Goal: Information Seeking & Learning: Learn about a topic

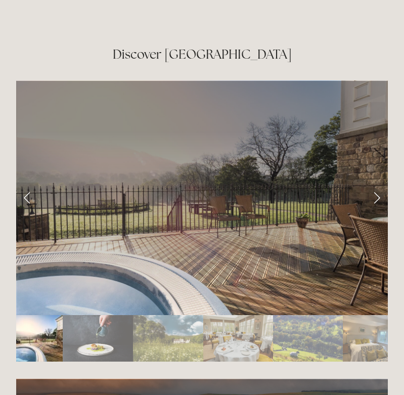
scroll to position [1629, 0]
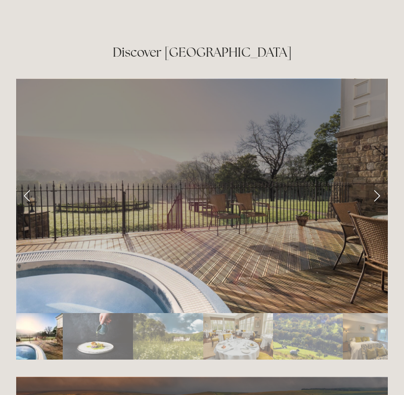
click at [380, 180] on link "Next Slide" at bounding box center [376, 195] width 22 height 30
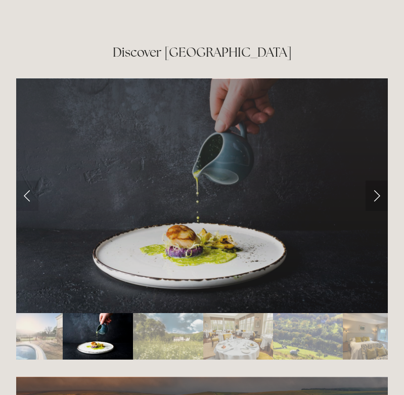
click at [380, 180] on link "Next Slide" at bounding box center [376, 195] width 22 height 30
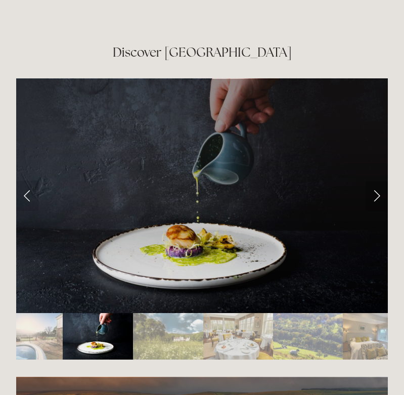
click at [380, 180] on link "Next Slide" at bounding box center [376, 195] width 22 height 30
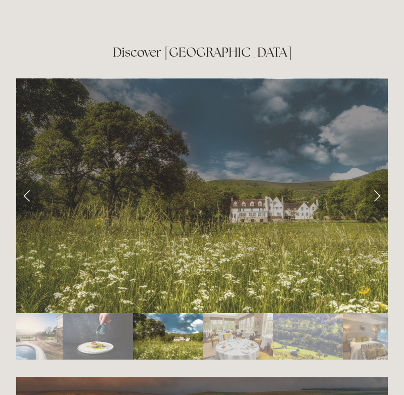
click at [380, 180] on link "Next Slide" at bounding box center [376, 195] width 22 height 30
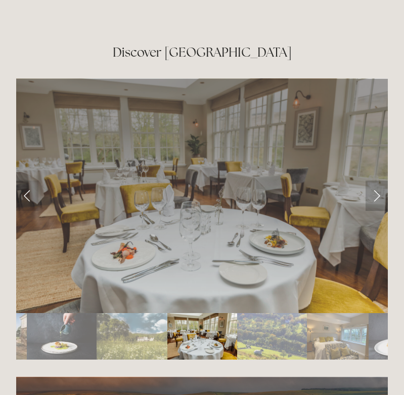
click at [380, 180] on link "Next Slide" at bounding box center [376, 195] width 22 height 30
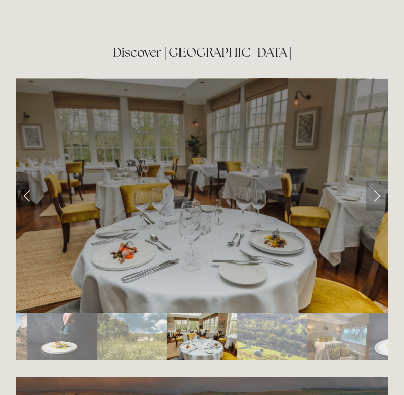
click at [380, 180] on link "Next Slide" at bounding box center [376, 195] width 22 height 30
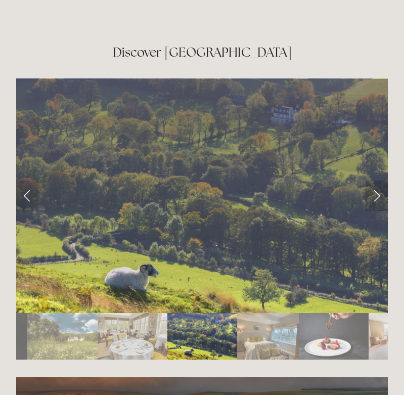
click at [380, 180] on link "Next Slide" at bounding box center [376, 195] width 22 height 30
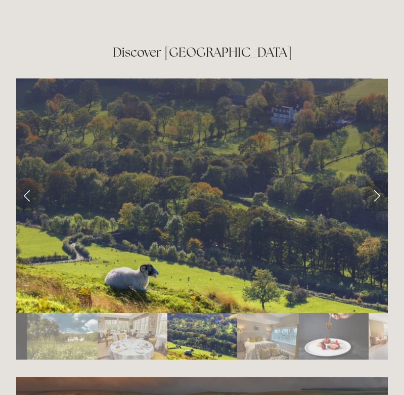
click at [380, 180] on link "Next Slide" at bounding box center [376, 195] width 22 height 30
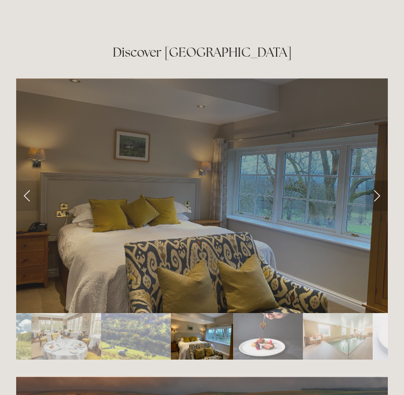
click at [380, 180] on link "Next Slide" at bounding box center [376, 195] width 22 height 30
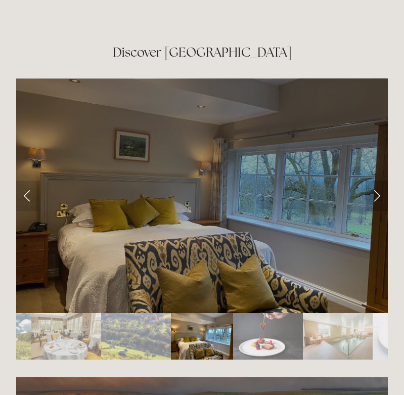
click at [377, 181] on link "Next Slide" at bounding box center [376, 195] width 22 height 30
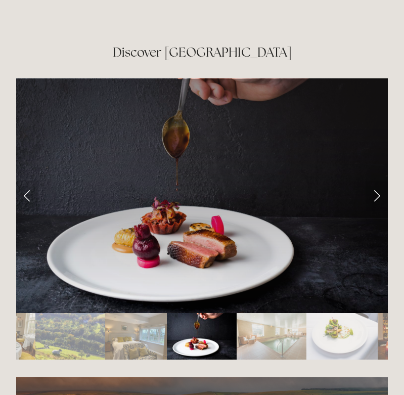
click at [247, 328] on img "Slide 8" at bounding box center [271, 336] width 70 height 46
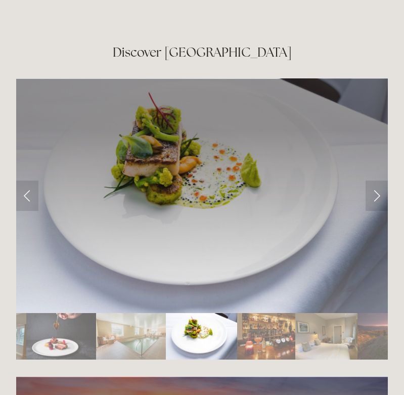
click at [133, 314] on img "Slide 8" at bounding box center [131, 336] width 70 height 46
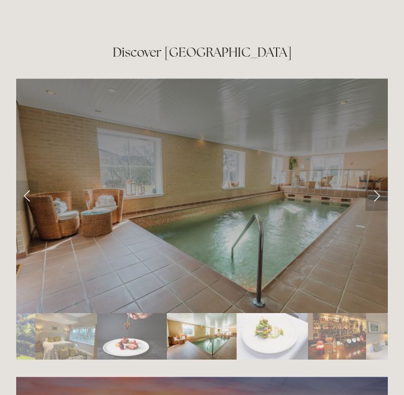
click at [377, 180] on link "Next Slide" at bounding box center [376, 195] width 22 height 30
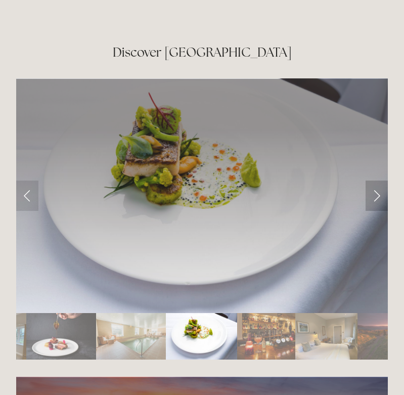
click at [377, 180] on link "Next Slide" at bounding box center [376, 195] width 22 height 30
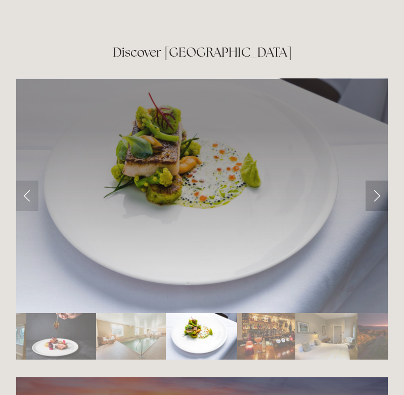
click at [377, 180] on link "Next Slide" at bounding box center [376, 195] width 22 height 30
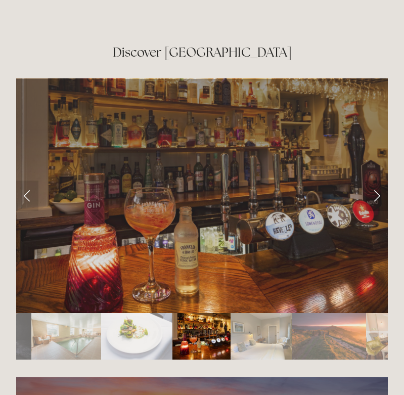
click at [377, 180] on link "Next Slide" at bounding box center [376, 195] width 22 height 30
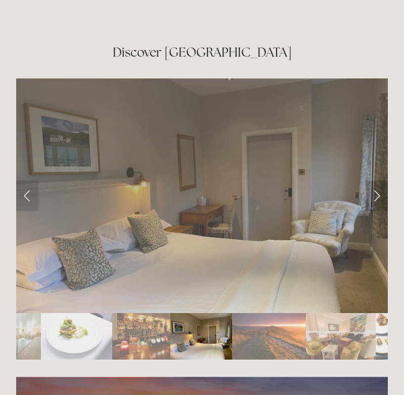
click at [377, 180] on link "Next Slide" at bounding box center [376, 195] width 22 height 30
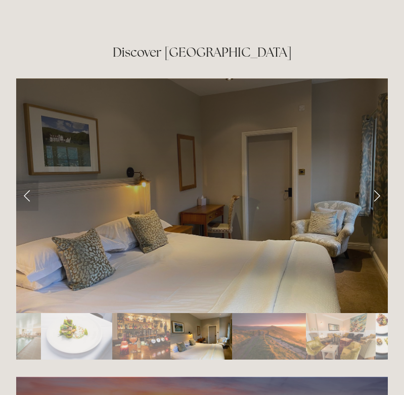
click at [377, 180] on link "Next Slide" at bounding box center [376, 195] width 22 height 30
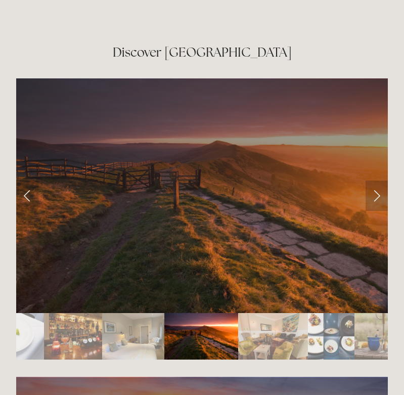
click at [377, 180] on link "Next Slide" at bounding box center [376, 195] width 22 height 30
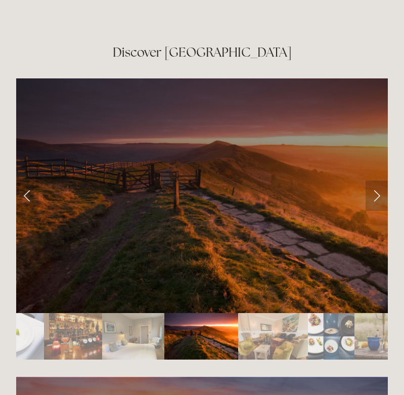
click at [377, 180] on link "Next Slide" at bounding box center [376, 195] width 22 height 30
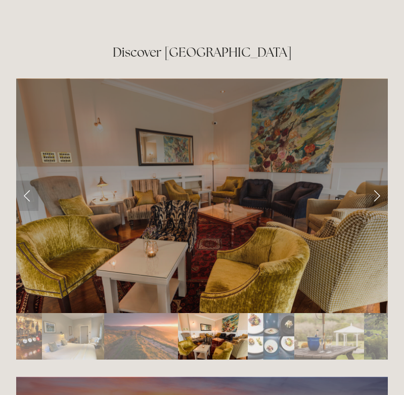
click at [377, 180] on link "Next Slide" at bounding box center [376, 195] width 22 height 30
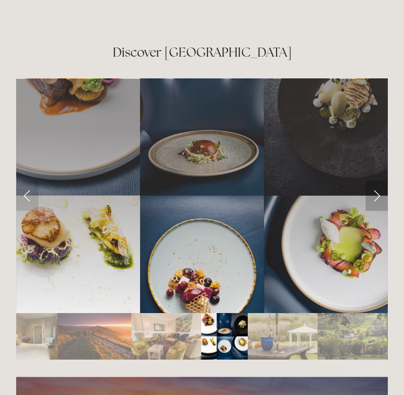
click at [377, 180] on link "Next Slide" at bounding box center [376, 195] width 22 height 30
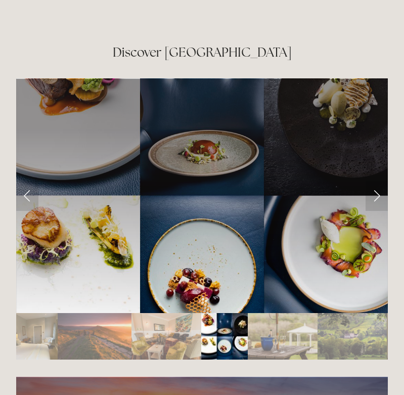
click at [213, 315] on img "Slide 14" at bounding box center [224, 336] width 46 height 46
click at [248, 319] on img "Slide 15" at bounding box center [283, 336] width 70 height 46
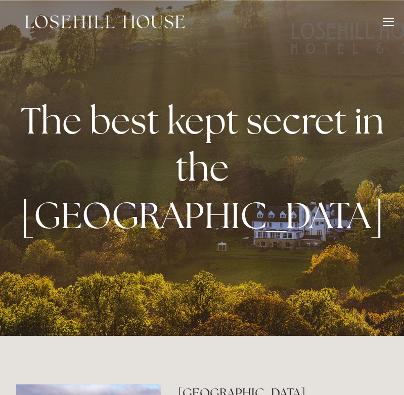
scroll to position [0, 0]
click at [381, 15] on div "Rooms Rooms Your Stay Book a stay Offers Spa About" at bounding box center [202, 21] width 384 height 43
click at [384, 19] on div at bounding box center [388, 23] width 11 height 11
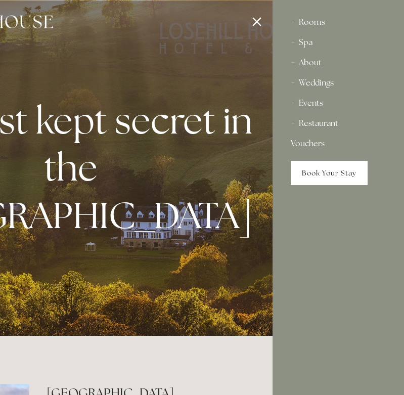
click at [311, 176] on link "Book Your Stay" at bounding box center [329, 173] width 77 height 24
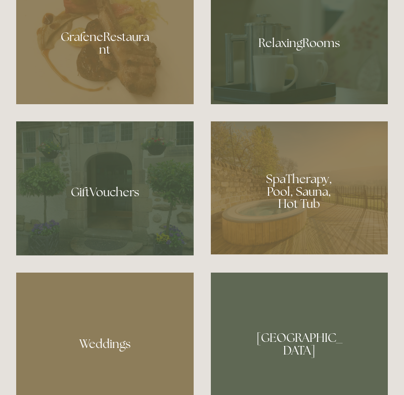
scroll to position [721, 0]
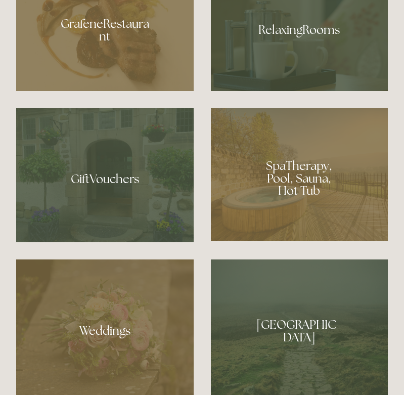
click at [287, 200] on div at bounding box center [299, 174] width 177 height 133
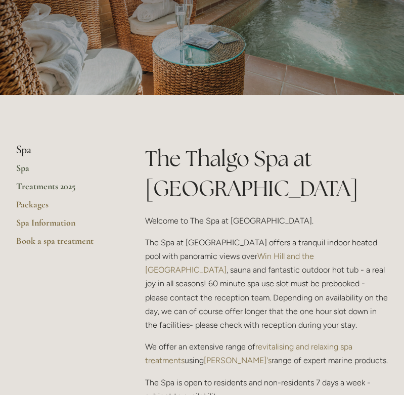
scroll to position [125, 0]
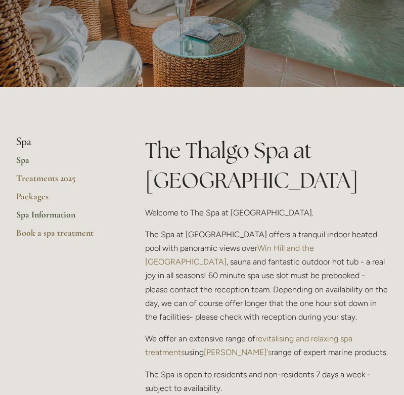
click at [60, 211] on link "Spa Information" at bounding box center [64, 218] width 97 height 18
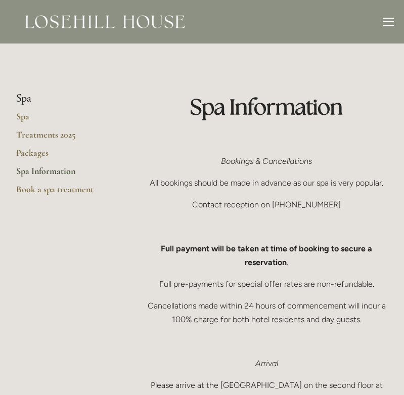
click at [24, 98] on li "Spa" at bounding box center [64, 98] width 97 height 13
click at [20, 115] on link "Spa" at bounding box center [64, 120] width 97 height 18
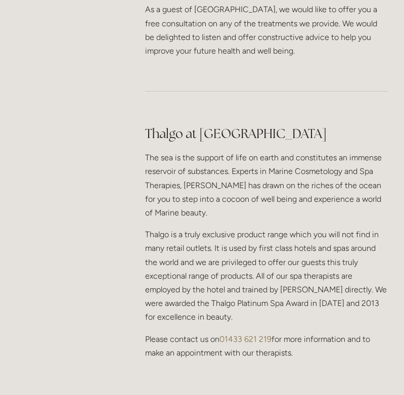
scroll to position [614, 0]
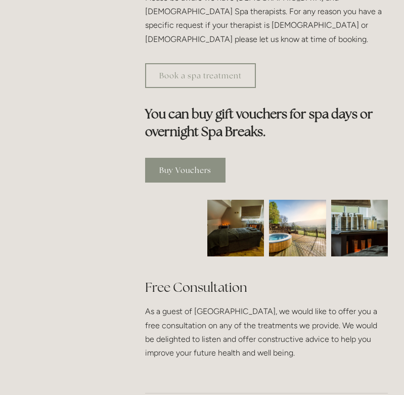
click at [183, 158] on link "Buy Vouchers" at bounding box center [185, 170] width 80 height 25
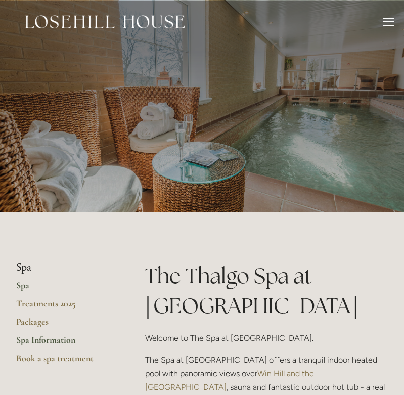
click at [34, 338] on link "Spa Information" at bounding box center [64, 343] width 97 height 18
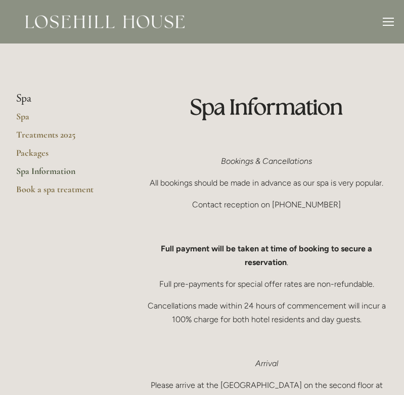
click at [384, 21] on div at bounding box center [388, 21] width 11 height 1
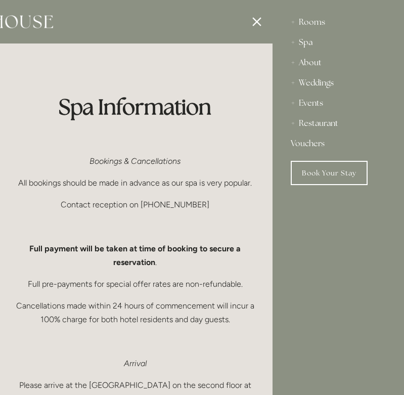
click at [310, 64] on div "About" at bounding box center [338, 63] width 95 height 20
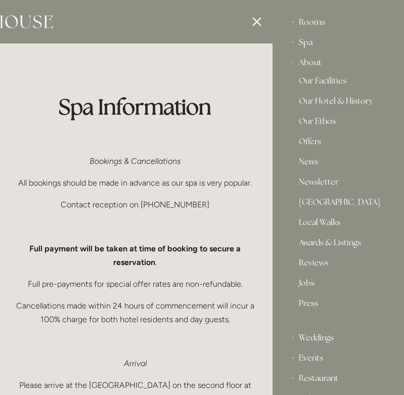
click at [306, 41] on div "Spa" at bounding box center [338, 42] width 95 height 20
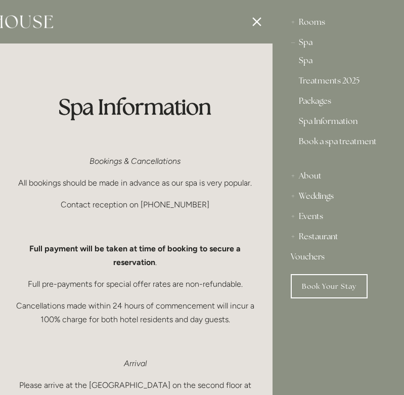
click at [306, 42] on div "Spa" at bounding box center [338, 42] width 95 height 20
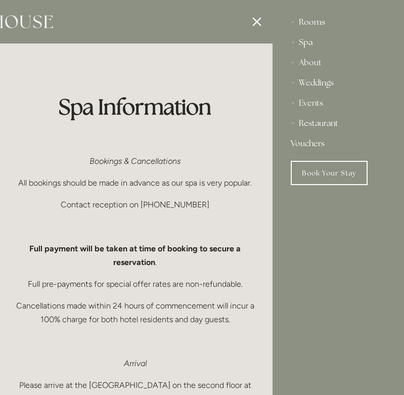
click at [307, 26] on div "Rooms" at bounding box center [338, 22] width 95 height 20
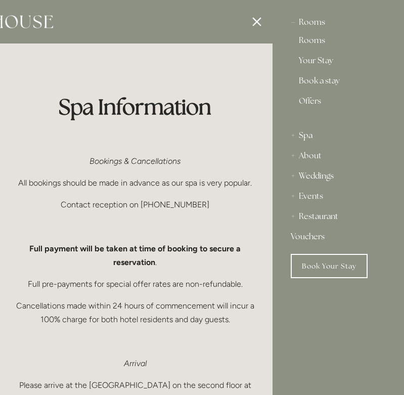
click at [308, 59] on link "Your Stay" at bounding box center [338, 63] width 79 height 12
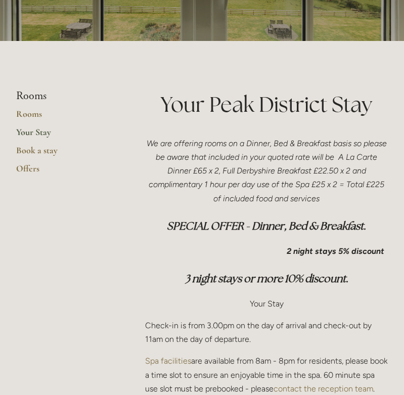
scroll to position [180, 0]
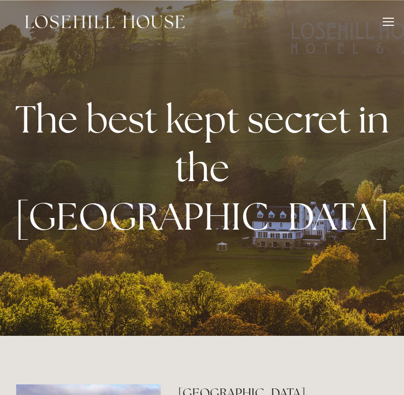
click at [390, 25] on div at bounding box center [388, 25] width 11 height 1
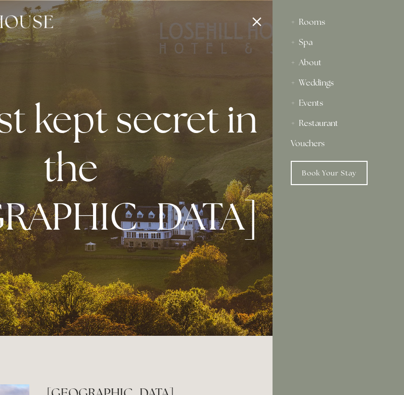
click at [301, 122] on div "Restaurant" at bounding box center [338, 123] width 95 height 20
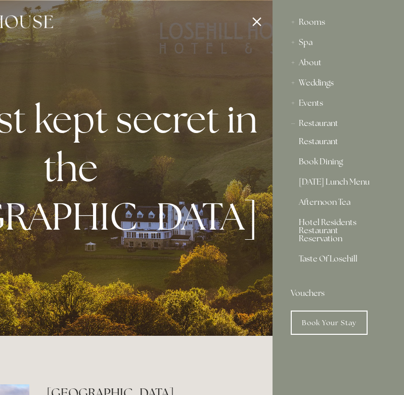
click at [308, 141] on link "Restaurant" at bounding box center [338, 143] width 79 height 12
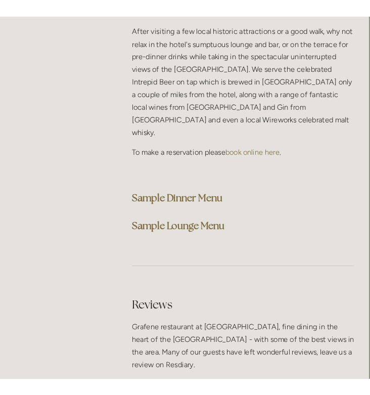
scroll to position [2870, 2]
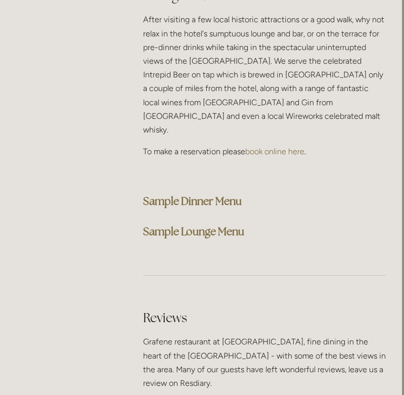
click at [204, 224] on strong "Sample Lounge Menu" at bounding box center [193, 231] width 101 height 14
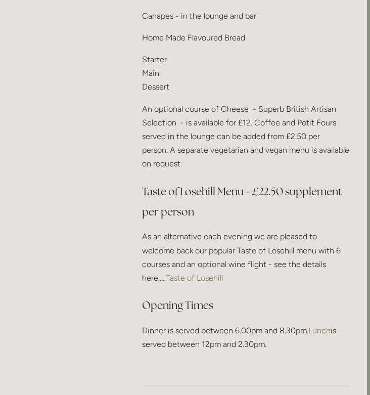
scroll to position [1668, 3]
